Goal: Transaction & Acquisition: Purchase product/service

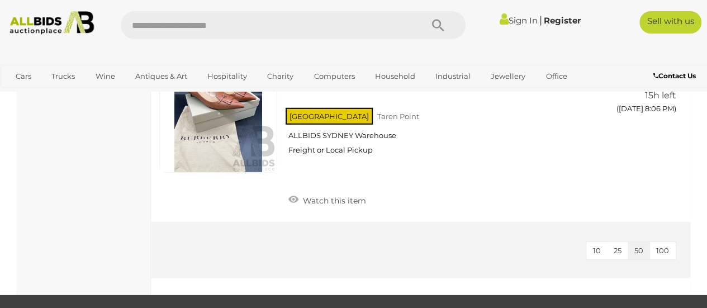
scroll to position [5862, 0]
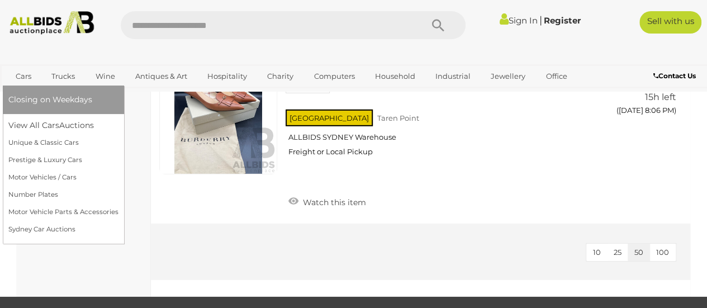
click at [20, 84] on link "Cars" at bounding box center [23, 76] width 30 height 18
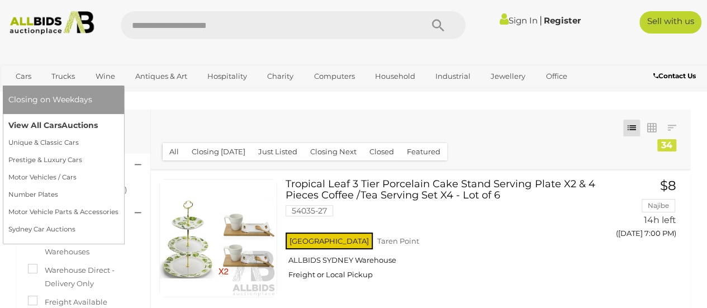
click at [86, 126] on span "Auctions" at bounding box center [79, 125] width 36 height 10
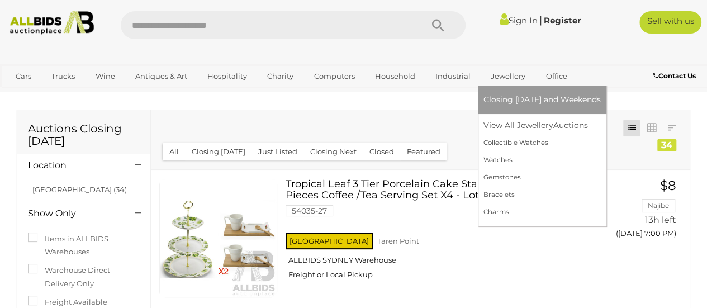
click at [502, 73] on link "Jewellery" at bounding box center [507, 76] width 49 height 18
click at [524, 140] on link "Collectible Watches" at bounding box center [541, 142] width 117 height 17
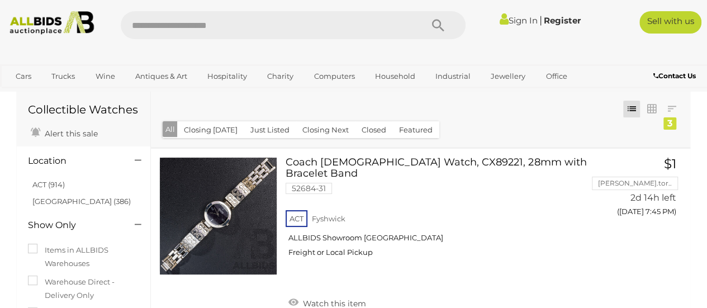
scroll to position [34, 0]
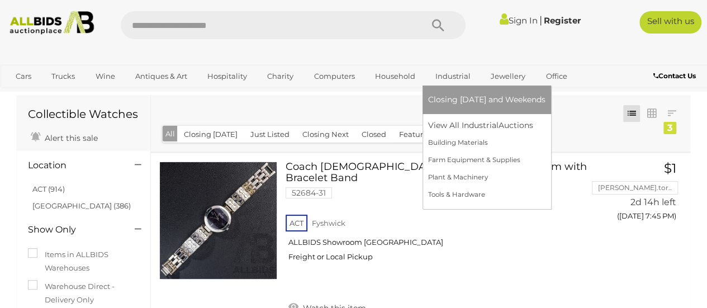
click at [451, 78] on link "Industrial" at bounding box center [453, 76] width 50 height 18
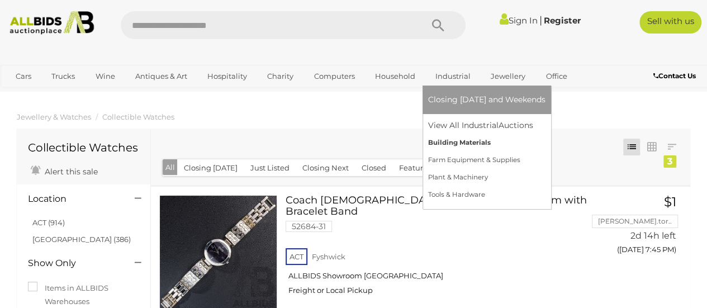
click at [475, 140] on link "Building Materials" at bounding box center [486, 142] width 117 height 17
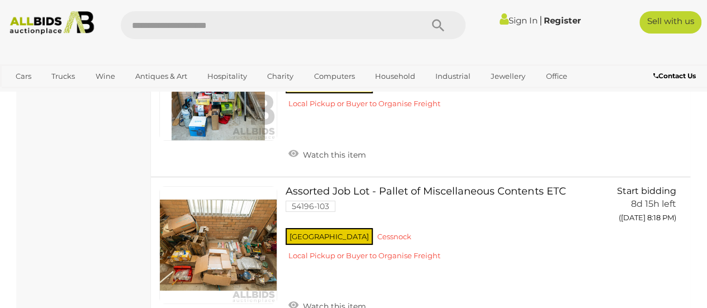
scroll to position [2064, 0]
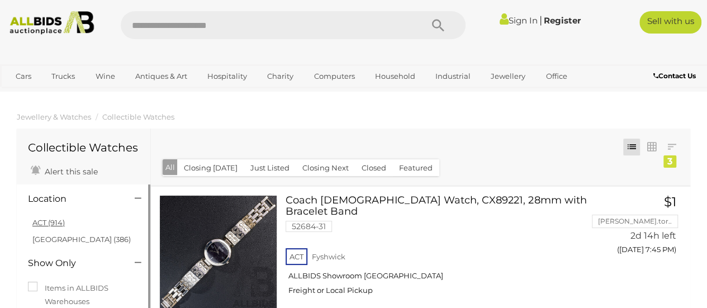
click at [61, 221] on link "ACT (914)" at bounding box center [48, 222] width 32 height 9
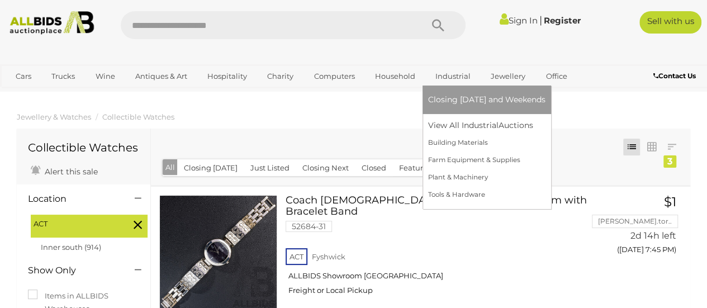
click at [457, 77] on link "Industrial" at bounding box center [453, 76] width 50 height 18
click at [485, 160] on link "Farm Equipment & Supplies" at bounding box center [486, 159] width 117 height 17
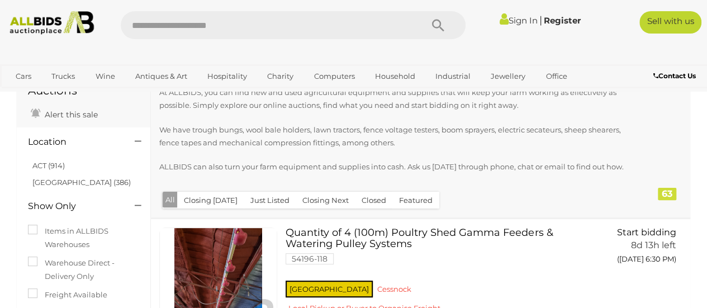
scroll to position [69, 0]
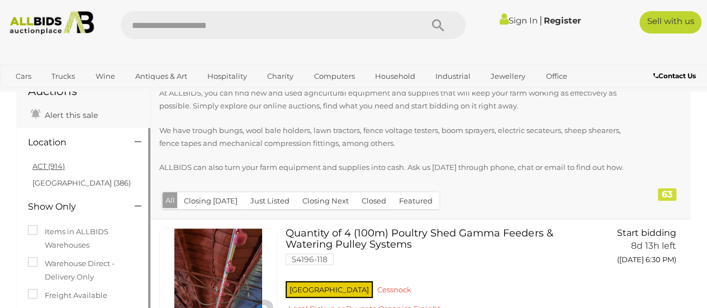
click at [53, 162] on link "ACT (914)" at bounding box center [48, 166] width 32 height 9
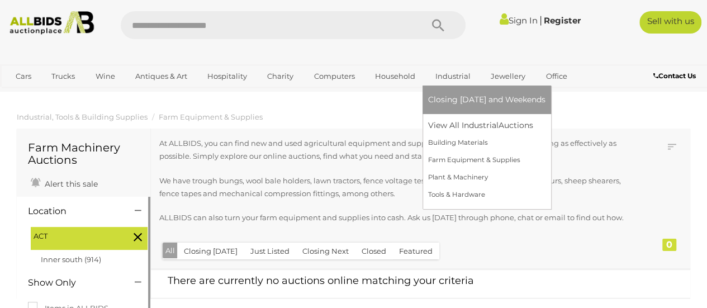
click at [455, 74] on link "Industrial" at bounding box center [453, 76] width 50 height 18
click at [470, 140] on link "Building Materials" at bounding box center [486, 142] width 117 height 17
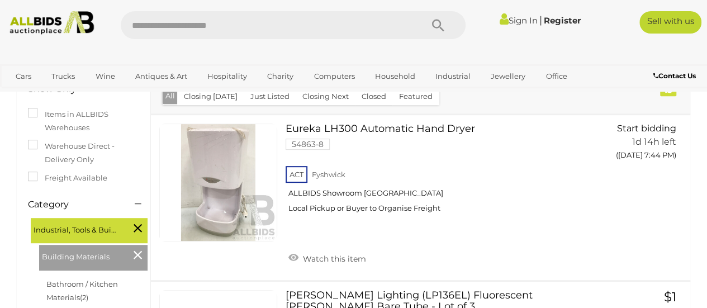
scroll to position [187, 0]
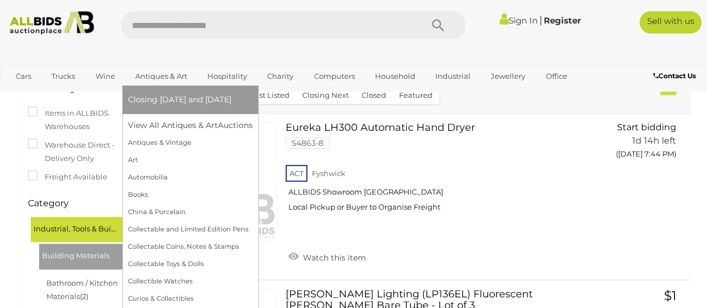
click at [165, 75] on link "Antiques & Art" at bounding box center [161, 76] width 67 height 18
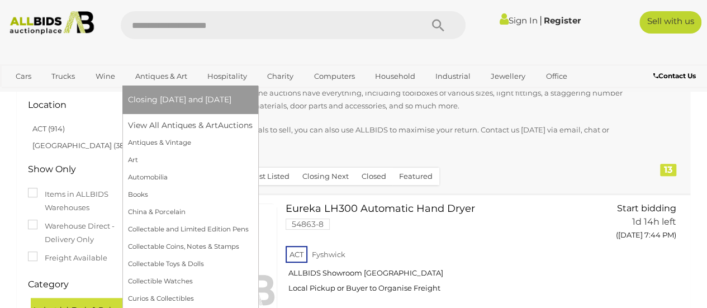
scroll to position [108, 0]
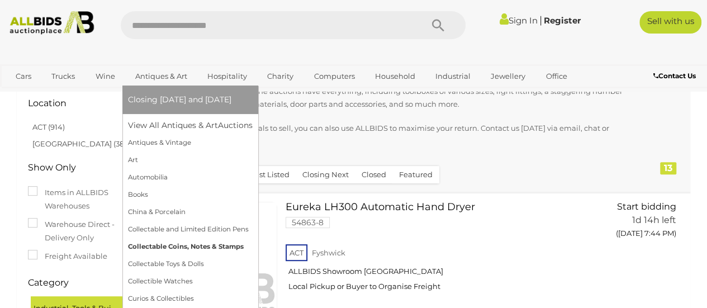
click at [227, 247] on link "Collectable Coins, Notes & Stamps" at bounding box center [190, 246] width 125 height 17
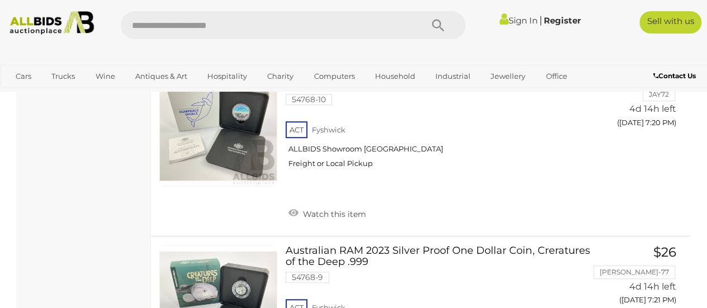
scroll to position [8811, 0]
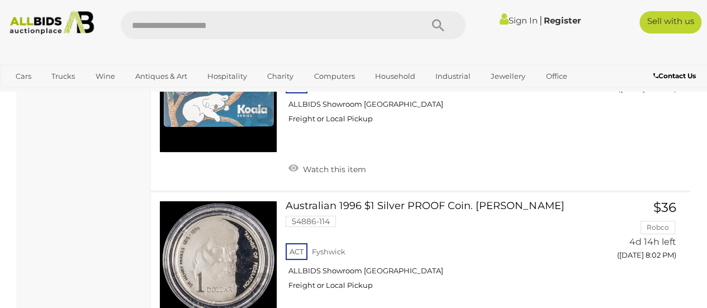
scroll to position [6390, 0]
click at [483, 240] on div "ACT Fyshwick ALLBIDS Showroom Fyshwick Freight or Local Pickup" at bounding box center [439, 269] width 306 height 58
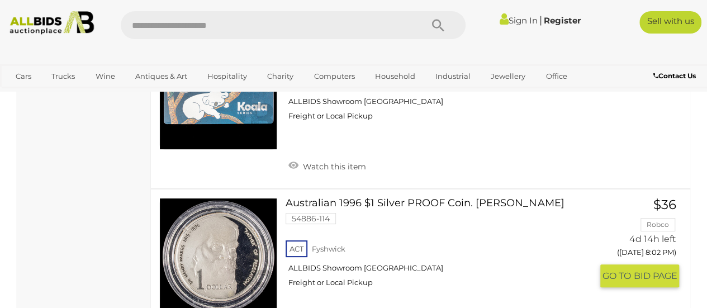
scroll to position [6423, 0]
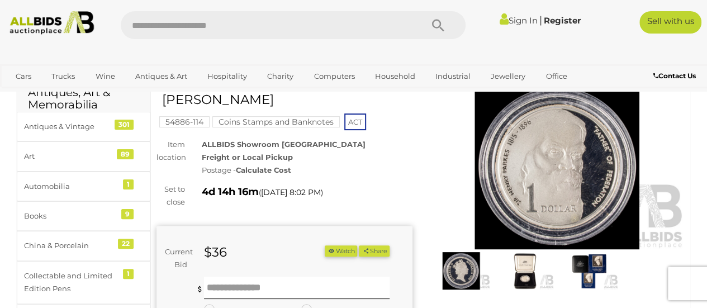
scroll to position [85, 0]
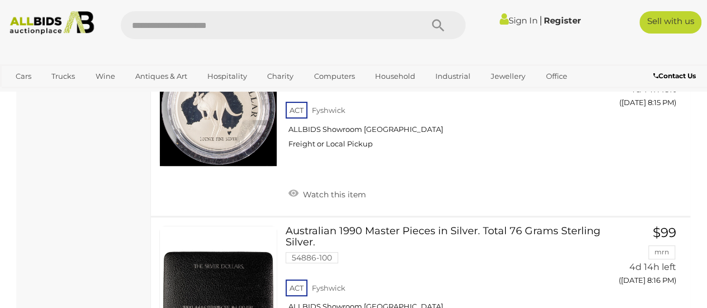
scroll to position [8619, 0]
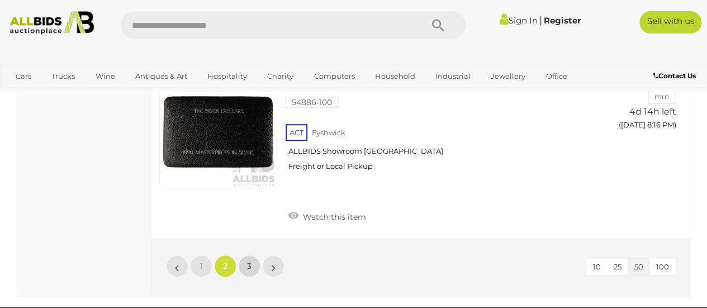
click at [249, 261] on span "3" at bounding box center [249, 266] width 4 height 10
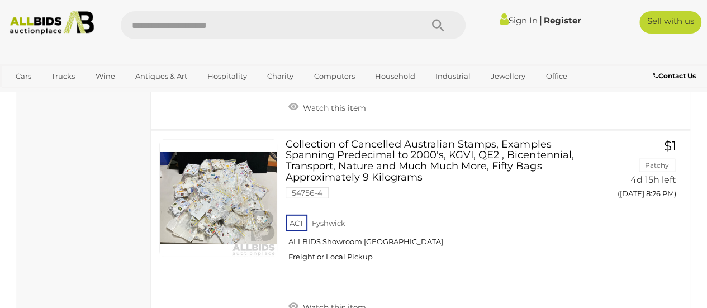
scroll to position [1524, 0]
click at [239, 187] on link at bounding box center [218, 198] width 118 height 118
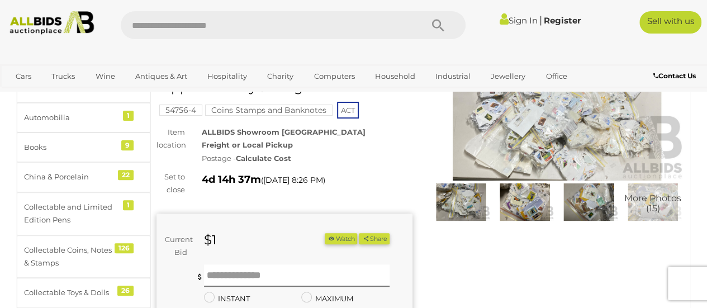
scroll to position [118, 0]
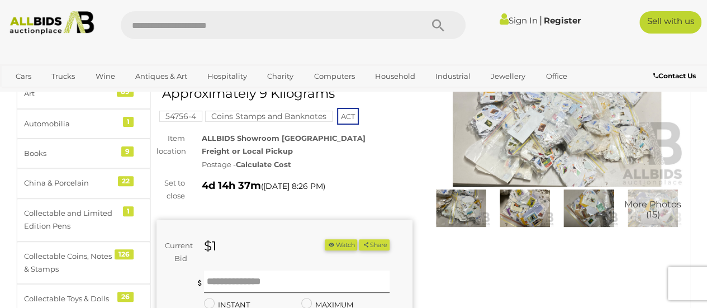
click at [546, 133] on img at bounding box center [557, 104] width 256 height 165
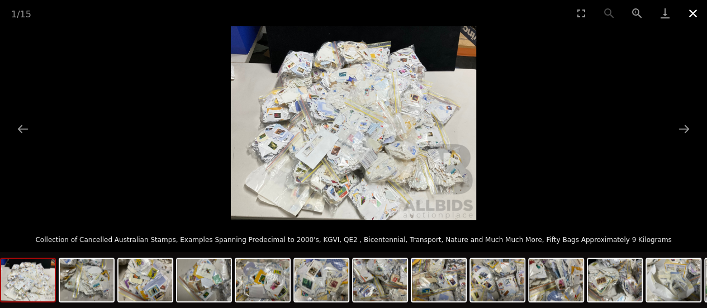
click at [689, 20] on button "Close gallery" at bounding box center [693, 13] width 28 height 26
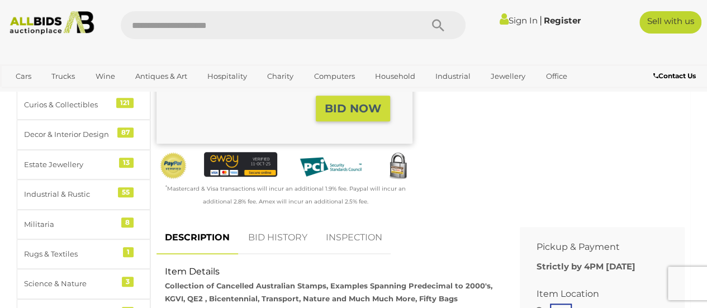
scroll to position [371, 0]
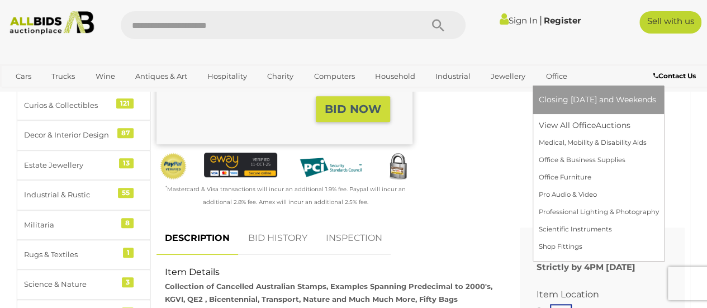
click at [557, 75] on link "Office" at bounding box center [556, 76] width 36 height 18
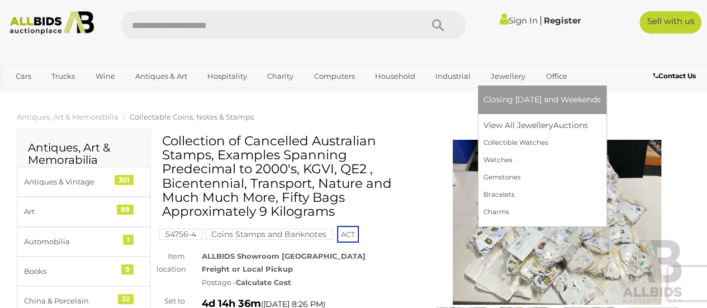
click at [503, 74] on link "Jewellery" at bounding box center [507, 76] width 49 height 18
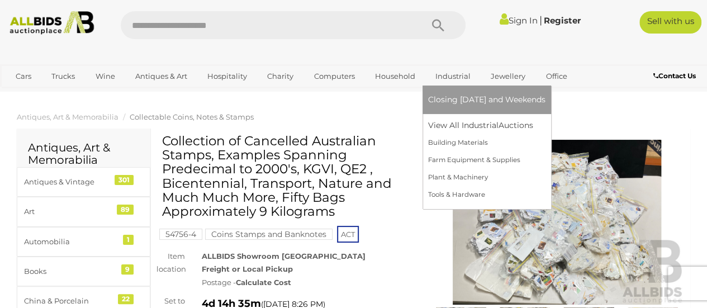
click at [451, 77] on link "Industrial" at bounding box center [453, 76] width 50 height 18
click at [468, 178] on link "Plant & Machinery" at bounding box center [486, 177] width 117 height 17
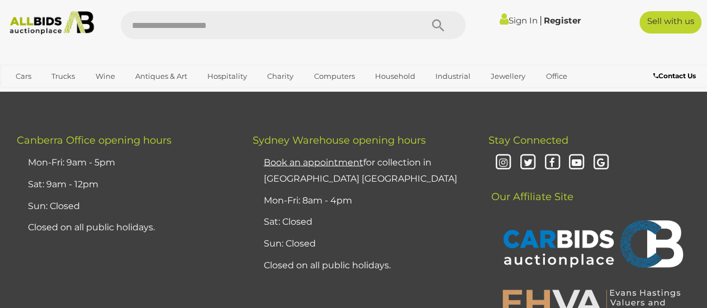
scroll to position [1052, 0]
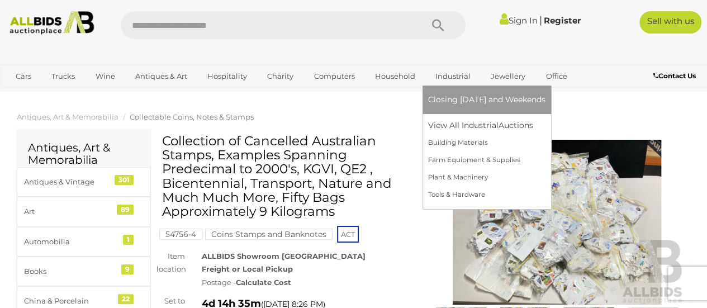
click at [451, 75] on link "Industrial" at bounding box center [453, 76] width 50 height 18
click at [462, 143] on link "Building Materials" at bounding box center [486, 142] width 117 height 17
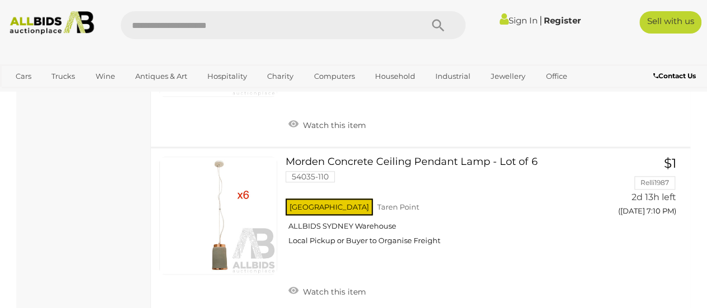
scroll to position [676, 0]
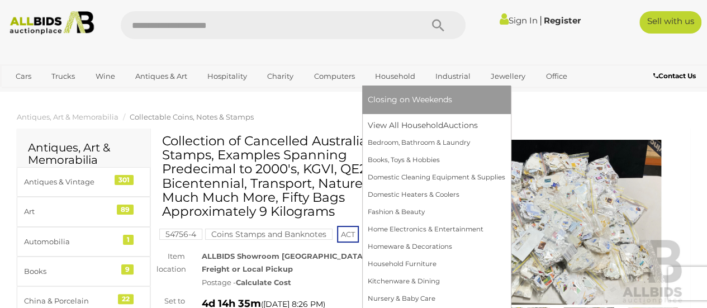
click at [392, 75] on link "Household" at bounding box center [395, 76] width 55 height 18
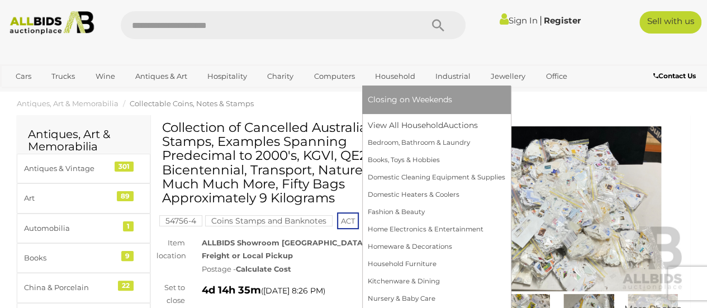
scroll to position [10, 0]
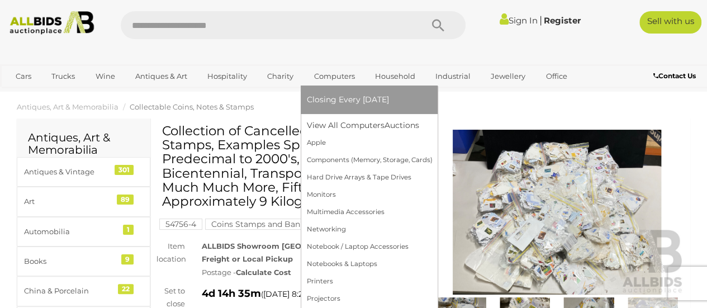
click at [330, 75] on link "Computers" at bounding box center [333, 76] width 55 height 18
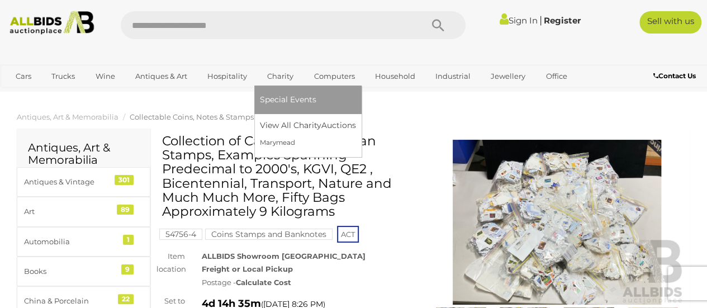
click at [277, 78] on link "Charity" at bounding box center [280, 76] width 41 height 18
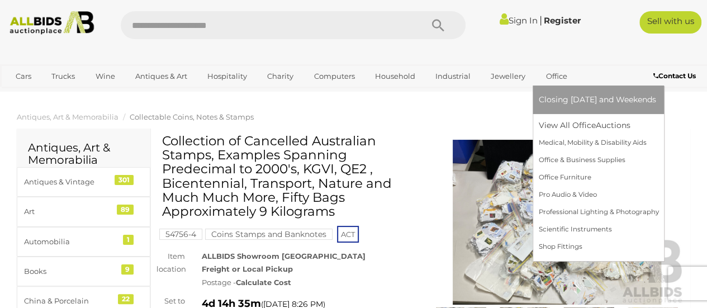
click at [552, 72] on link "Office" at bounding box center [556, 76] width 36 height 18
click at [573, 197] on link "Pro Audio & Video" at bounding box center [598, 194] width 120 height 17
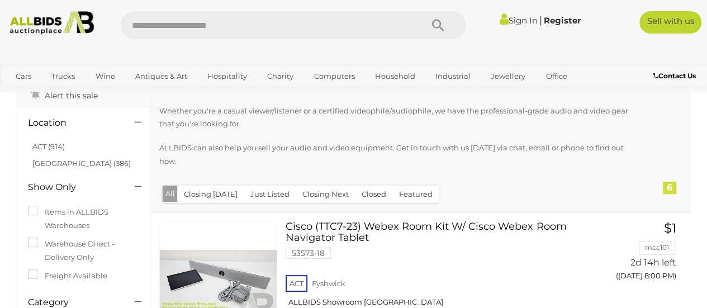
scroll to position [88, 0]
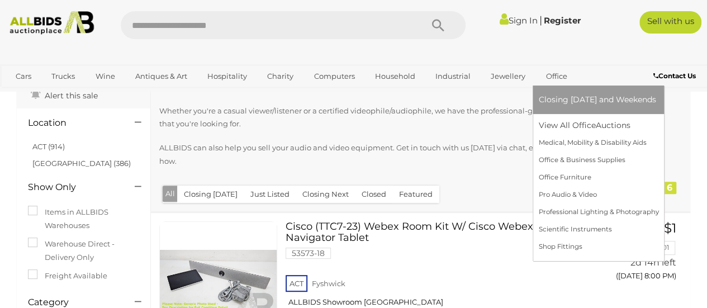
click at [560, 74] on link "Office" at bounding box center [556, 76] width 36 height 18
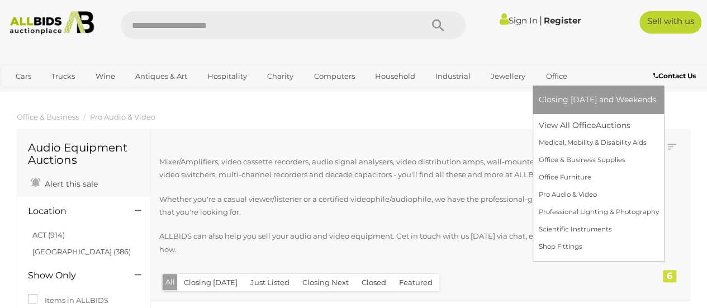
click at [572, 246] on link "Shop Fittings" at bounding box center [598, 246] width 120 height 17
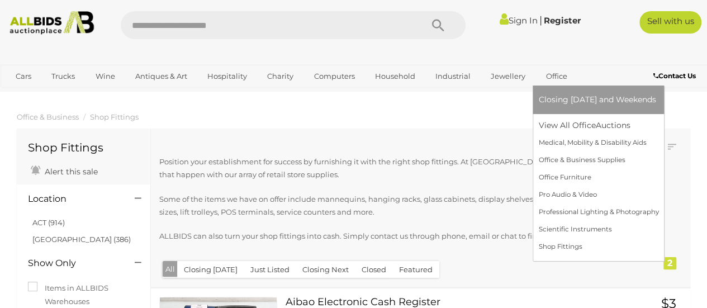
click at [552, 74] on link "Office" at bounding box center [556, 76] width 36 height 18
click at [595, 129] on link "View All Office Auctions" at bounding box center [598, 125] width 120 height 17
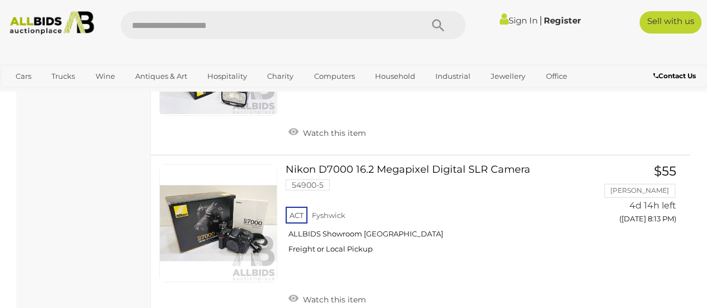
scroll to position [5835, 0]
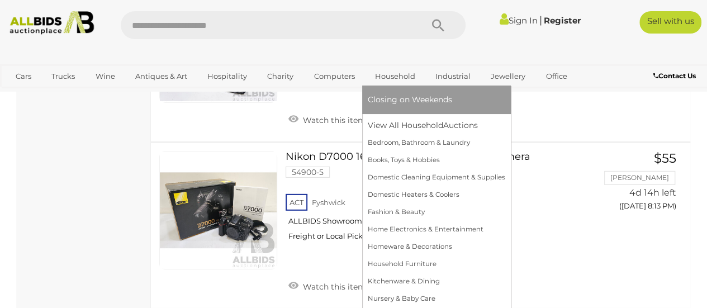
click at [397, 74] on link "Household" at bounding box center [395, 76] width 55 height 18
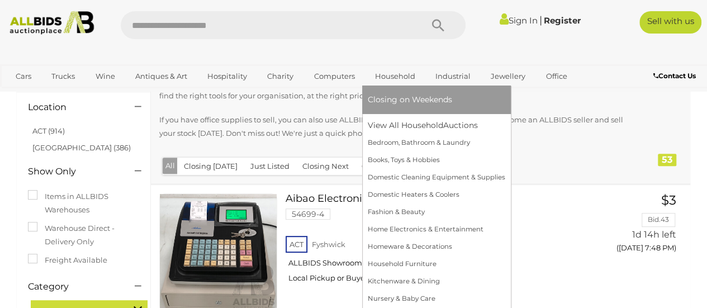
scroll to position [120, 0]
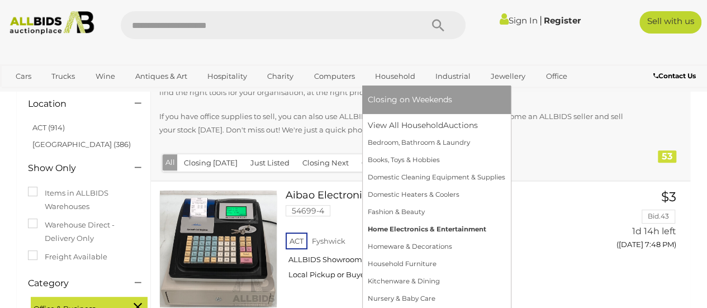
click at [464, 228] on link "Home Electronics & Entertainment" at bounding box center [437, 229] width 138 height 17
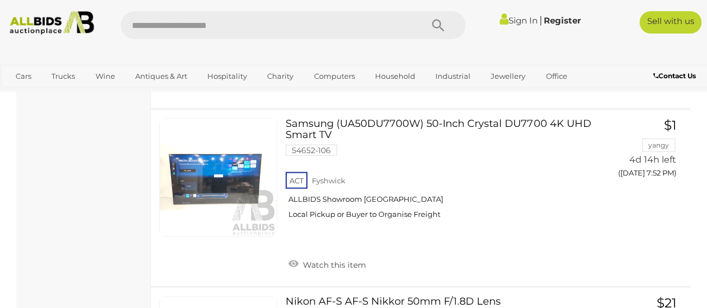
scroll to position [3170, 0]
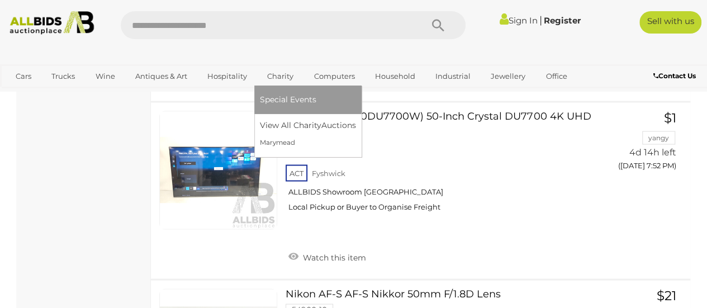
click at [282, 80] on link "Charity" at bounding box center [280, 76] width 41 height 18
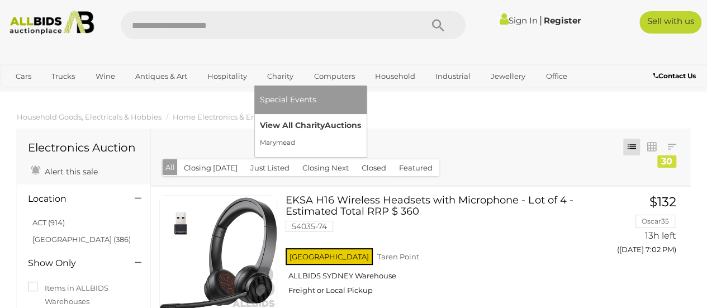
click at [333, 124] on span "Auctions" at bounding box center [343, 125] width 36 height 10
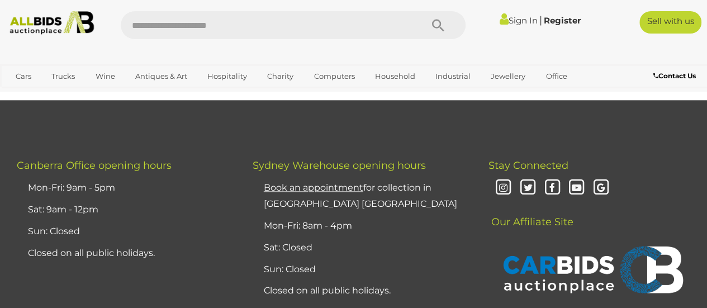
scroll to position [626, 0]
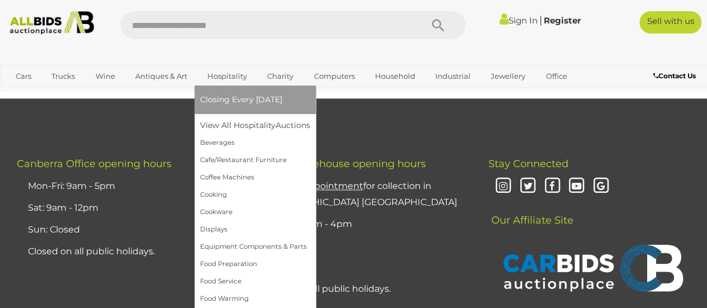
click at [237, 75] on link "Hospitality" at bounding box center [227, 76] width 54 height 18
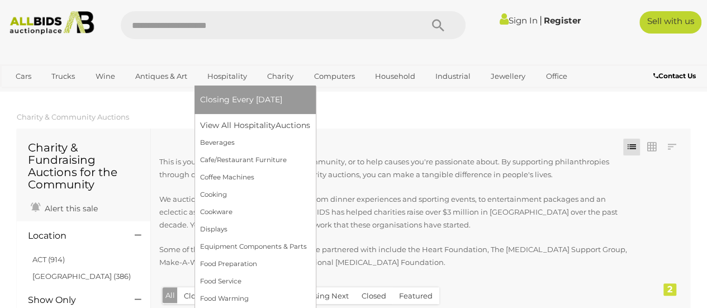
click at [163, 75] on link "Antiques & Art" at bounding box center [161, 76] width 67 height 18
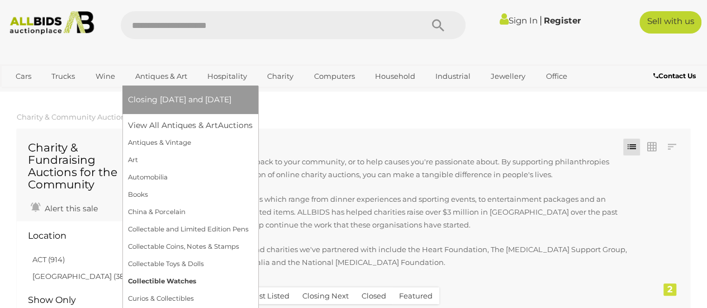
click at [178, 285] on link "Collectible Watches" at bounding box center [190, 281] width 125 height 17
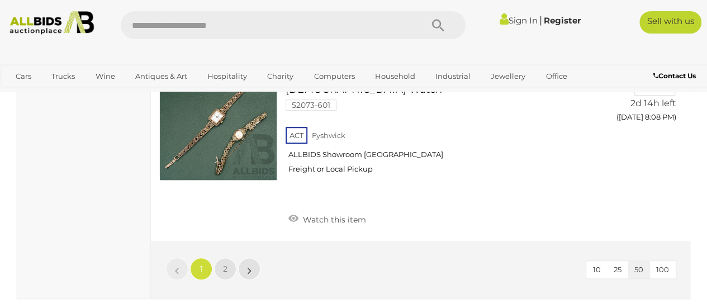
scroll to position [8832, 0]
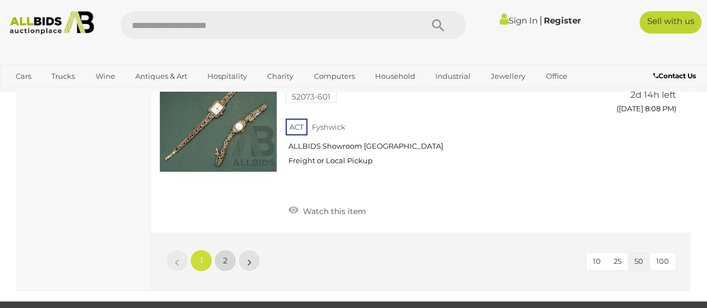
click at [226, 255] on span "2" at bounding box center [225, 260] width 4 height 10
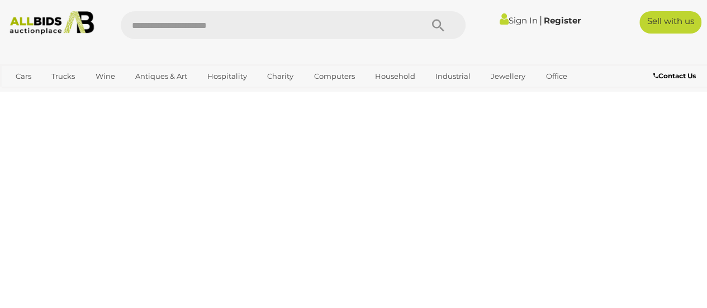
scroll to position [73, 0]
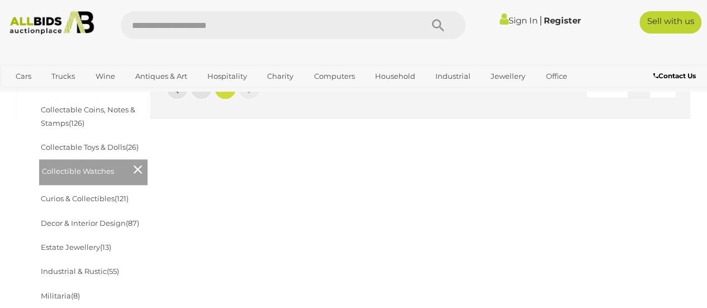
scroll to position [480, 0]
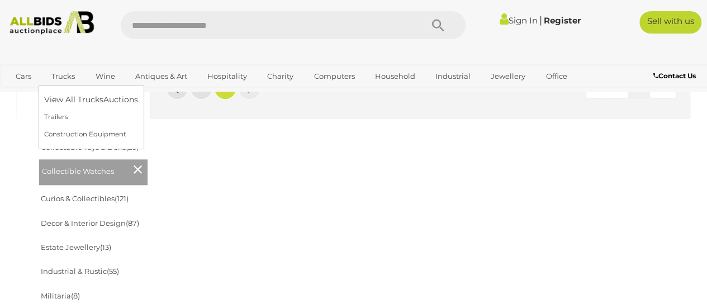
click at [66, 76] on link "Trucks" at bounding box center [63, 76] width 38 height 18
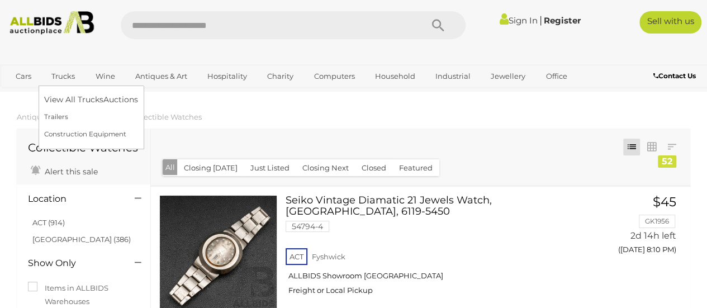
click at [108, 99] on link "View All Trucks Auctions" at bounding box center [91, 99] width 94 height 17
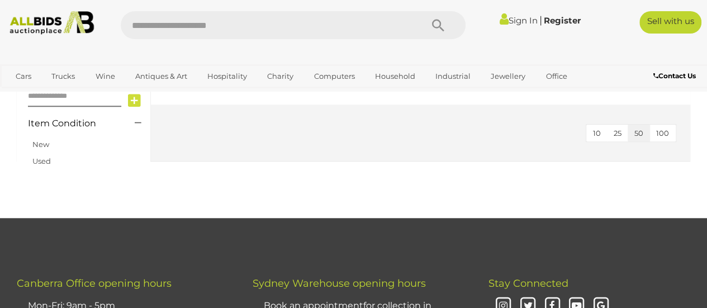
scroll to position [400, 0]
